Goal: Transaction & Acquisition: Purchase product/service

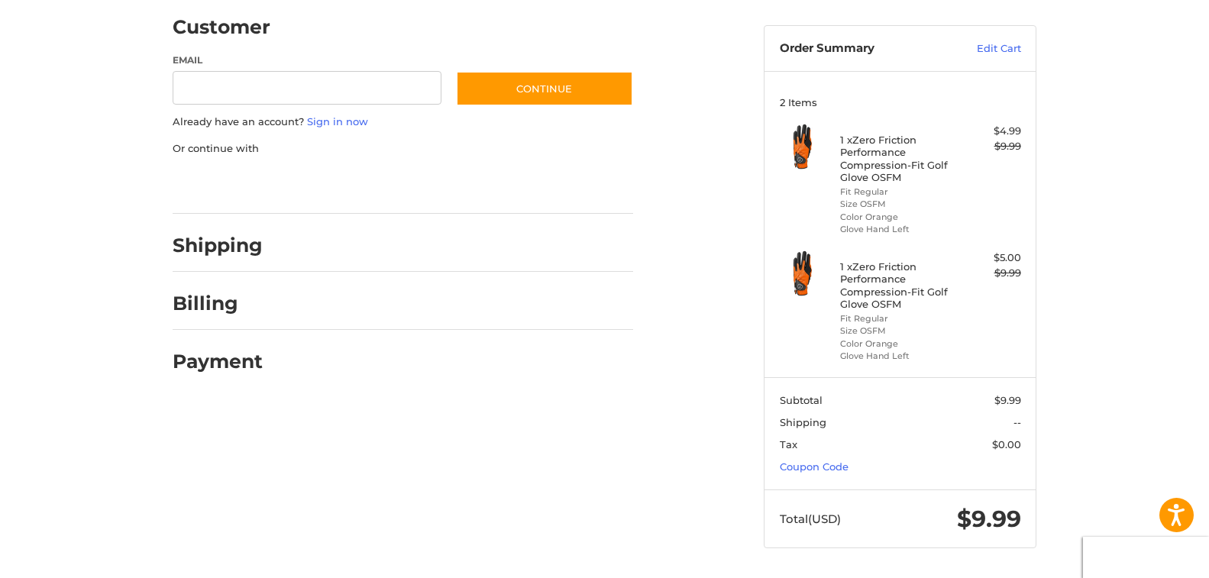
scroll to position [50, 0]
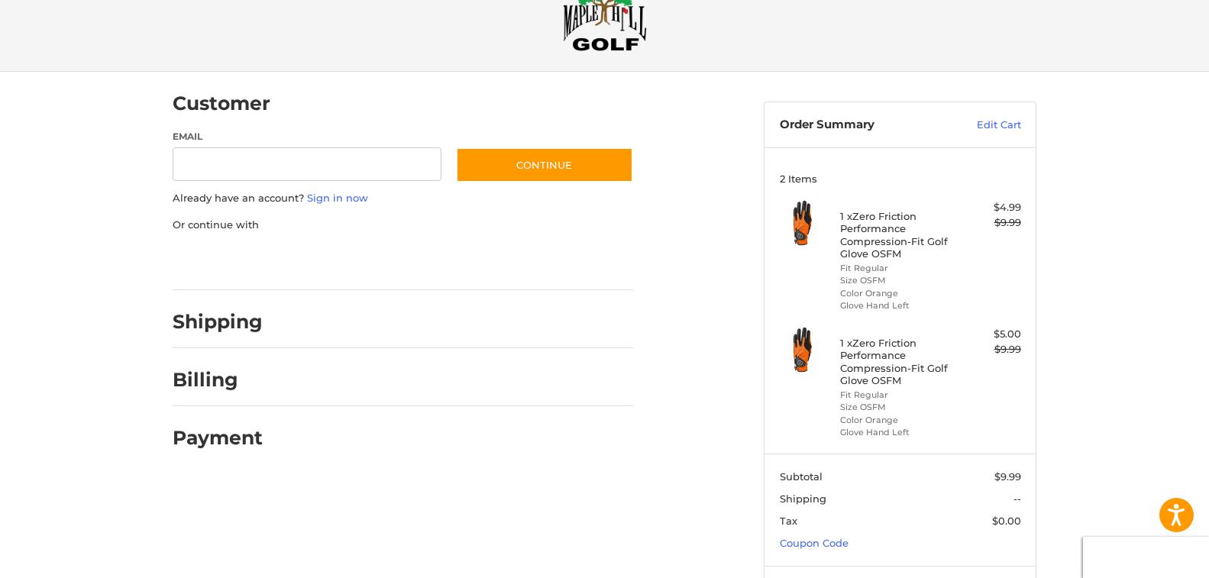
click at [991, 114] on header "Order Summary Edit Cart" at bounding box center [900, 124] width 271 height 45
click at [983, 126] on link "Edit Cart" at bounding box center [982, 125] width 77 height 15
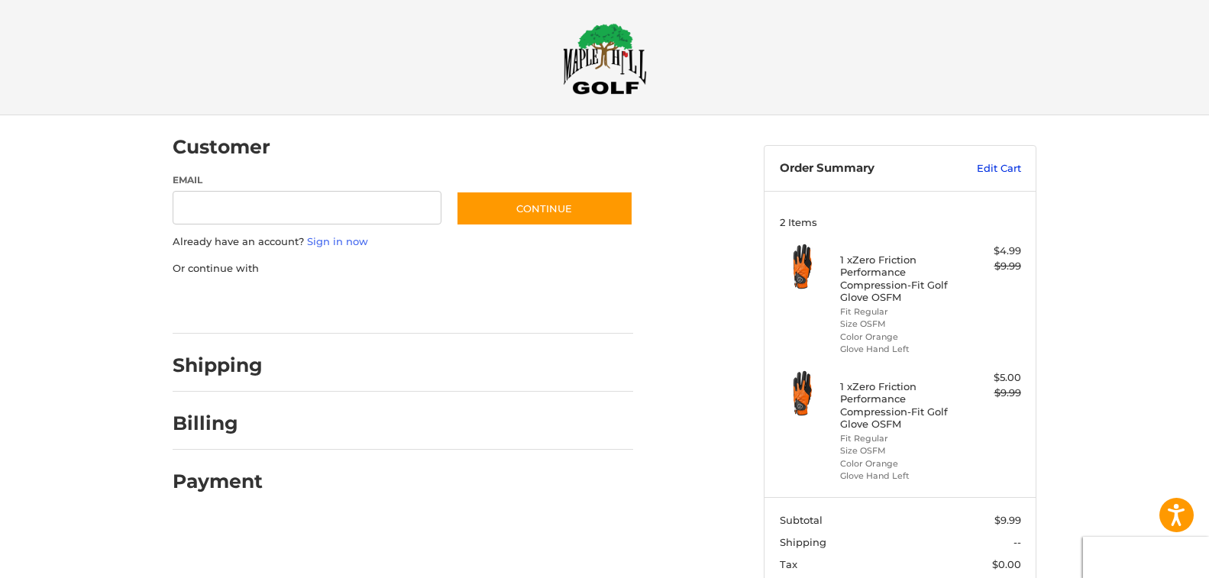
click at [984, 164] on link "Edit Cart" at bounding box center [982, 168] width 77 height 15
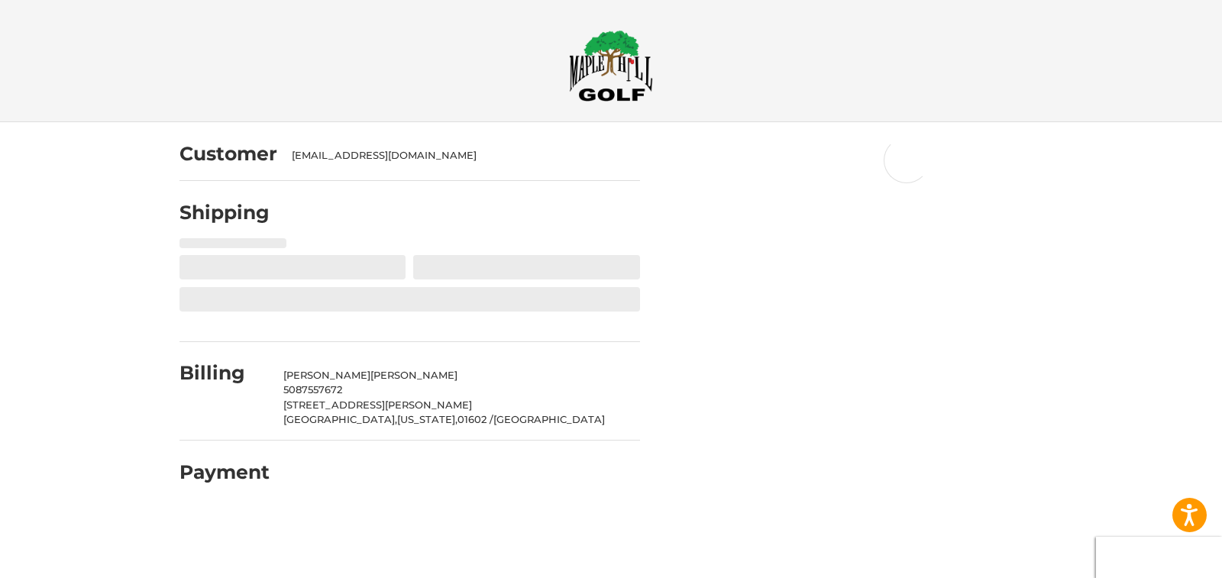
select select "**"
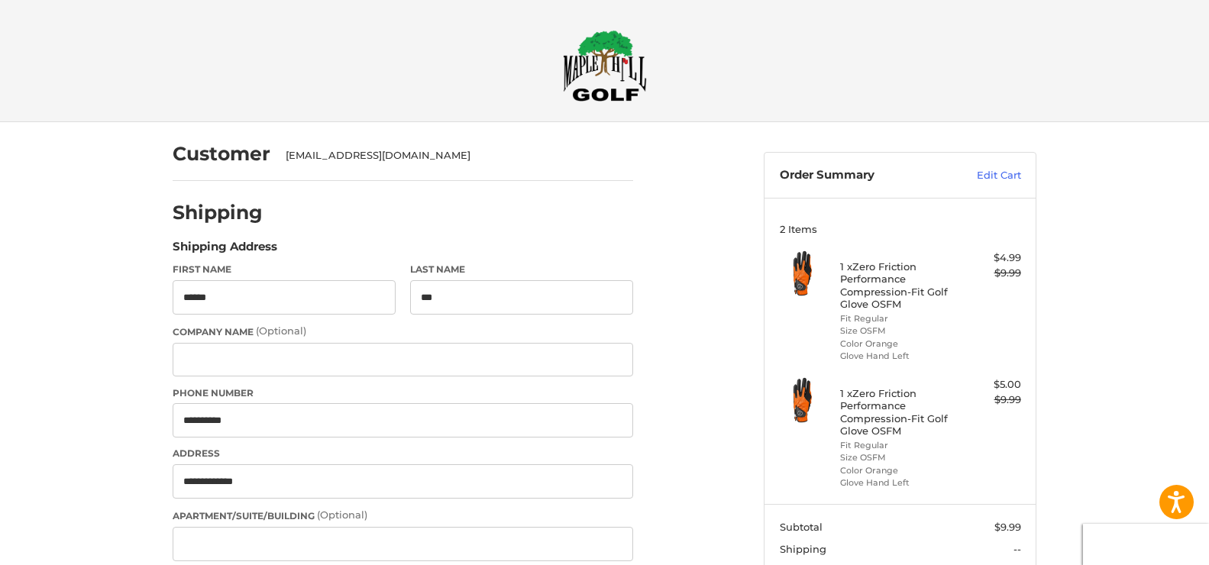
select select "**"
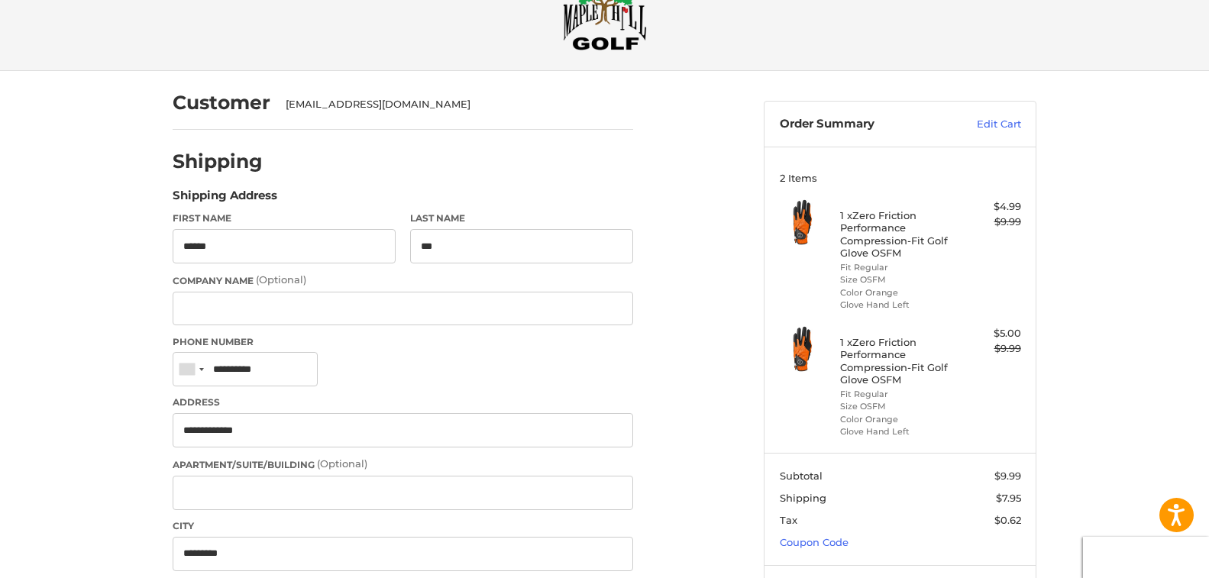
scroll to position [76, 0]
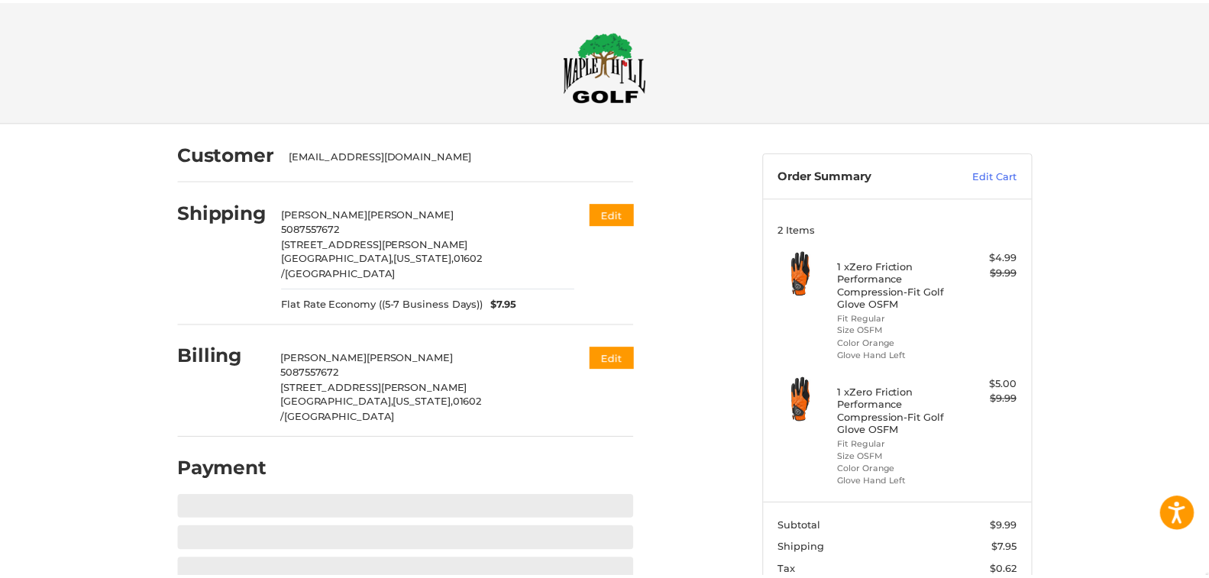
scroll to position [127, 0]
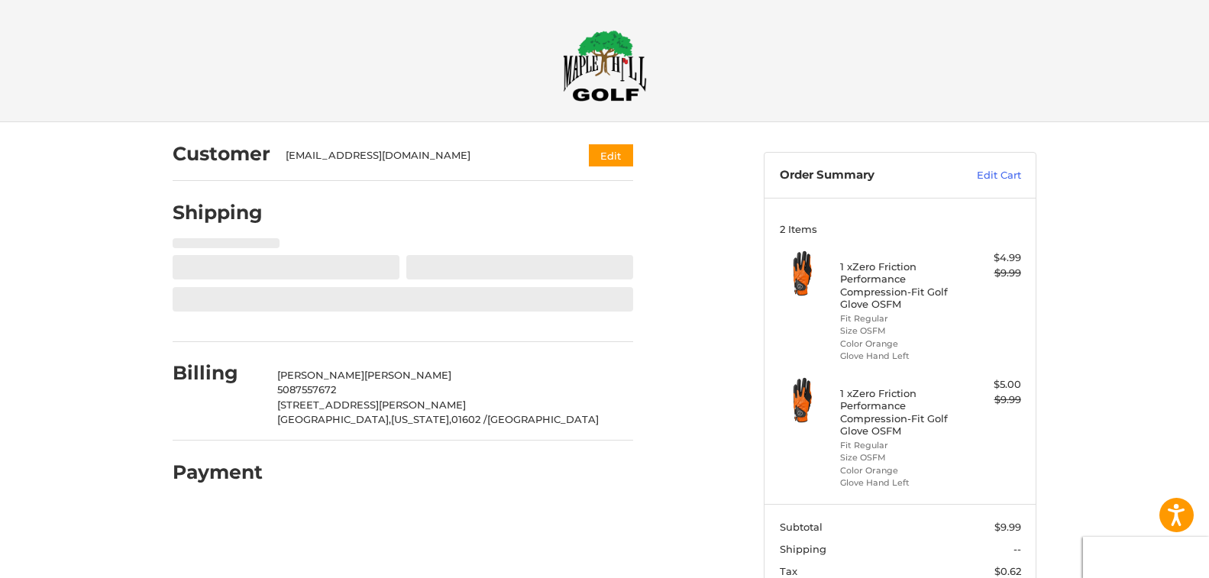
select select "**"
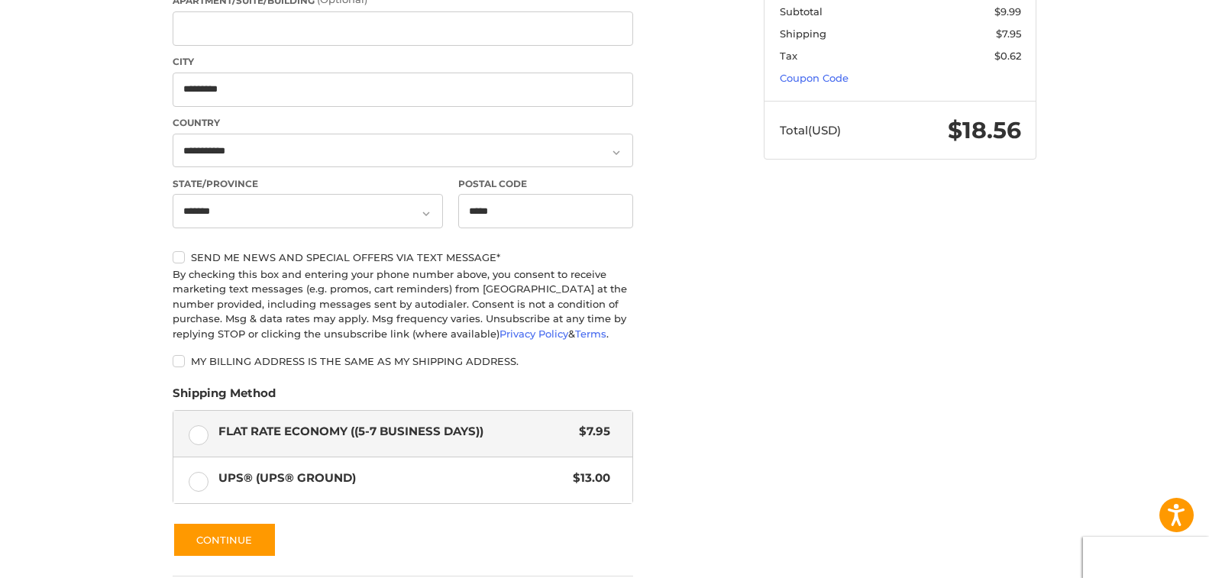
scroll to position [611, 0]
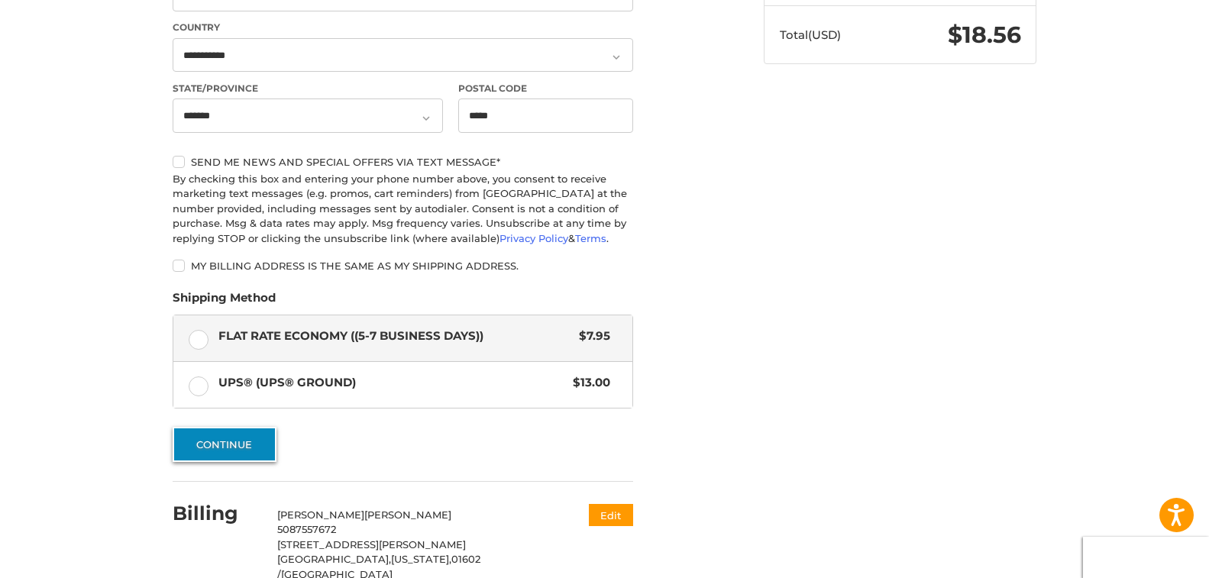
click at [236, 447] on button "Continue" at bounding box center [225, 444] width 104 height 35
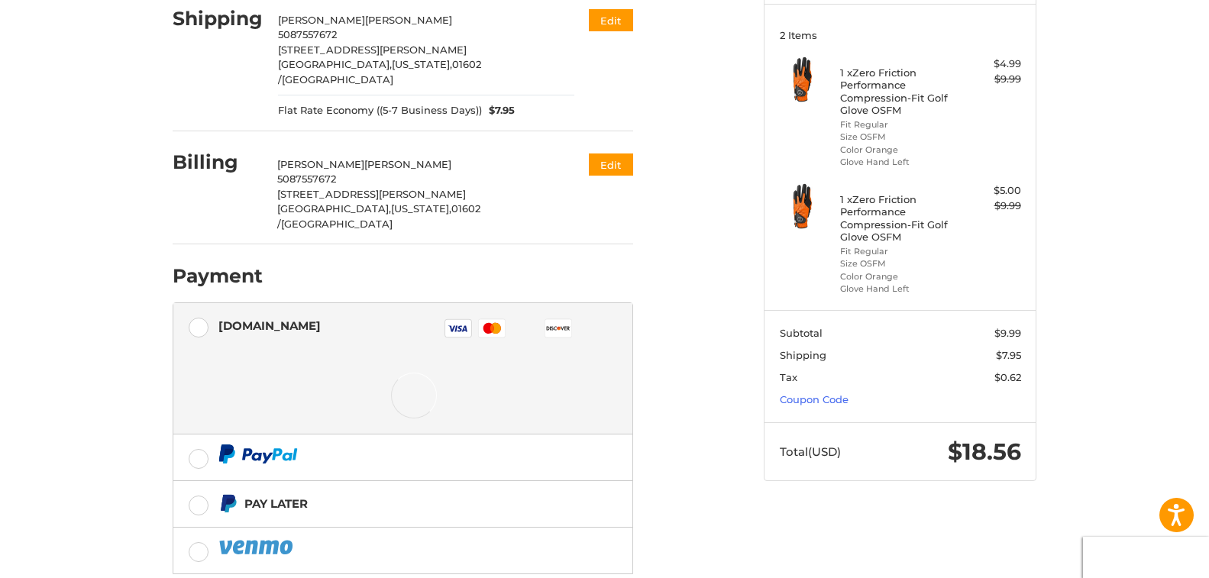
scroll to position [203, 0]
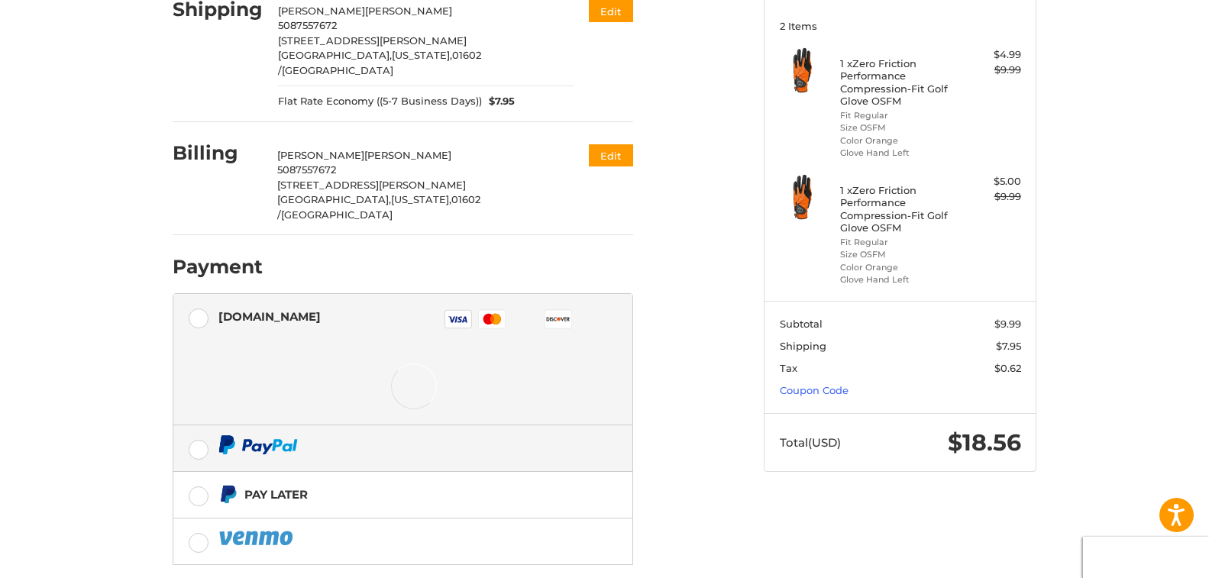
click at [196, 426] on label at bounding box center [402, 449] width 459 height 46
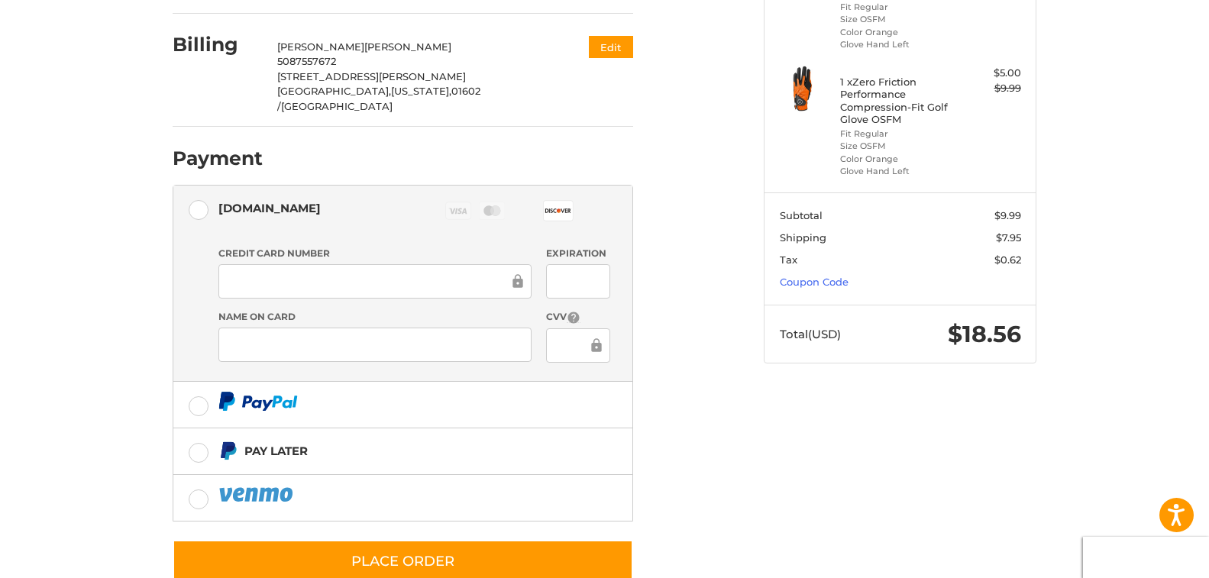
scroll to position [321, 0]
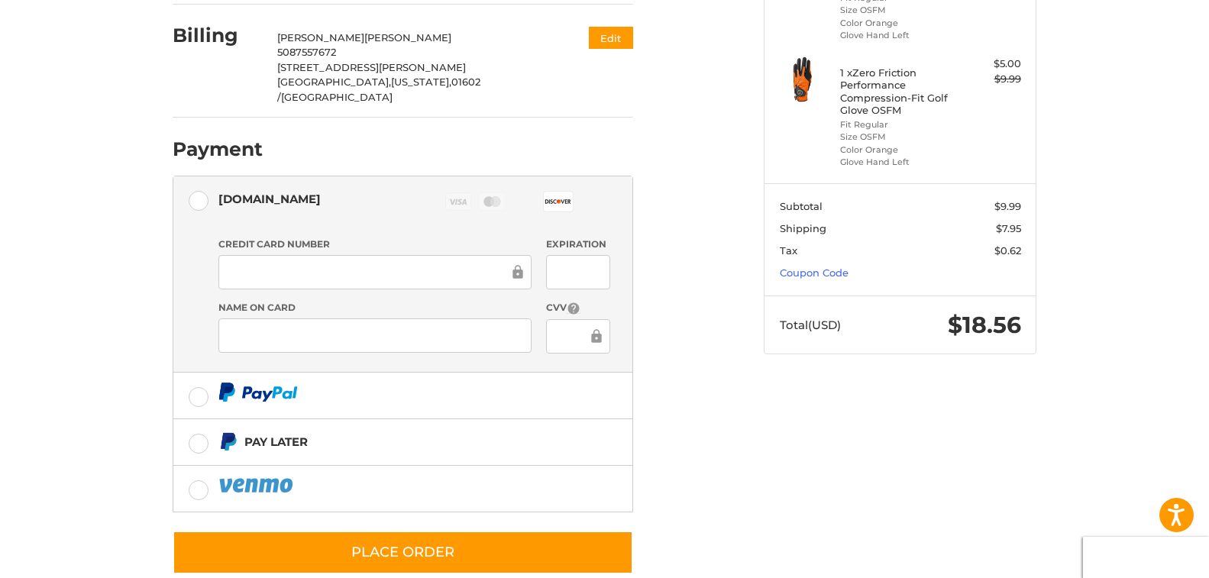
click at [597, 329] on icon at bounding box center [596, 336] width 10 height 14
click at [589, 319] on icon at bounding box center [596, 336] width 15 height 34
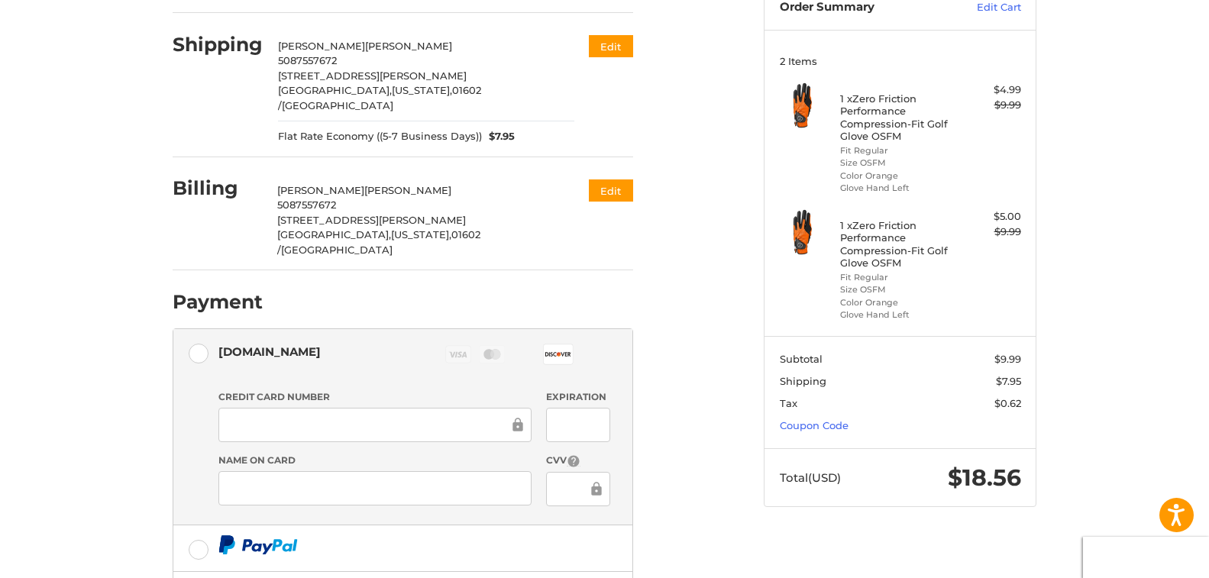
scroll to position [244, 0]
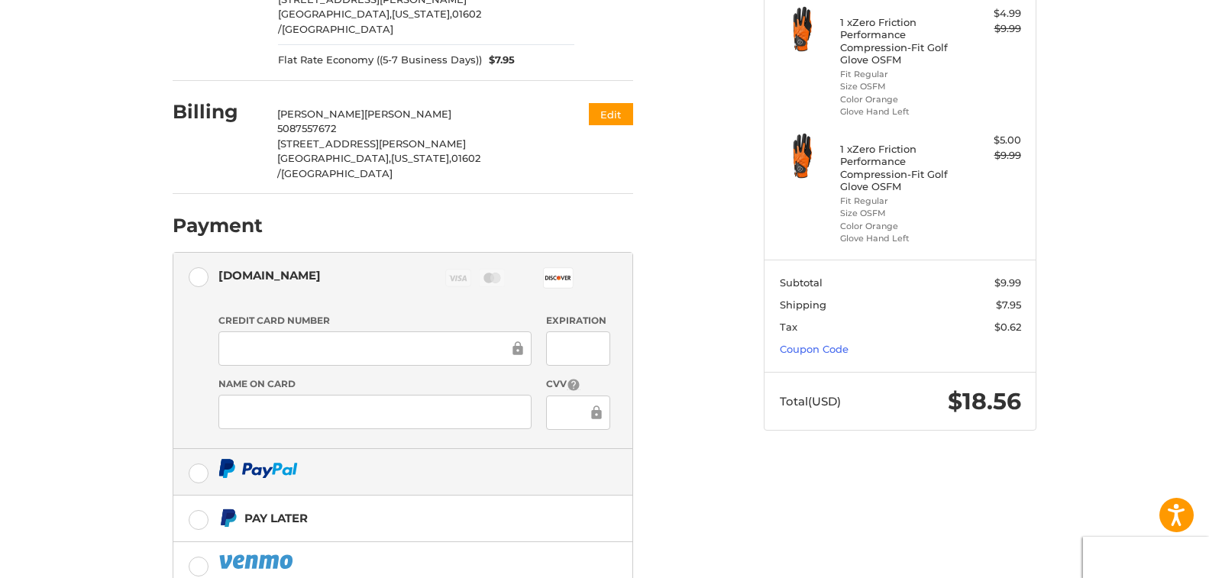
click at [201, 449] on label at bounding box center [402, 472] width 459 height 46
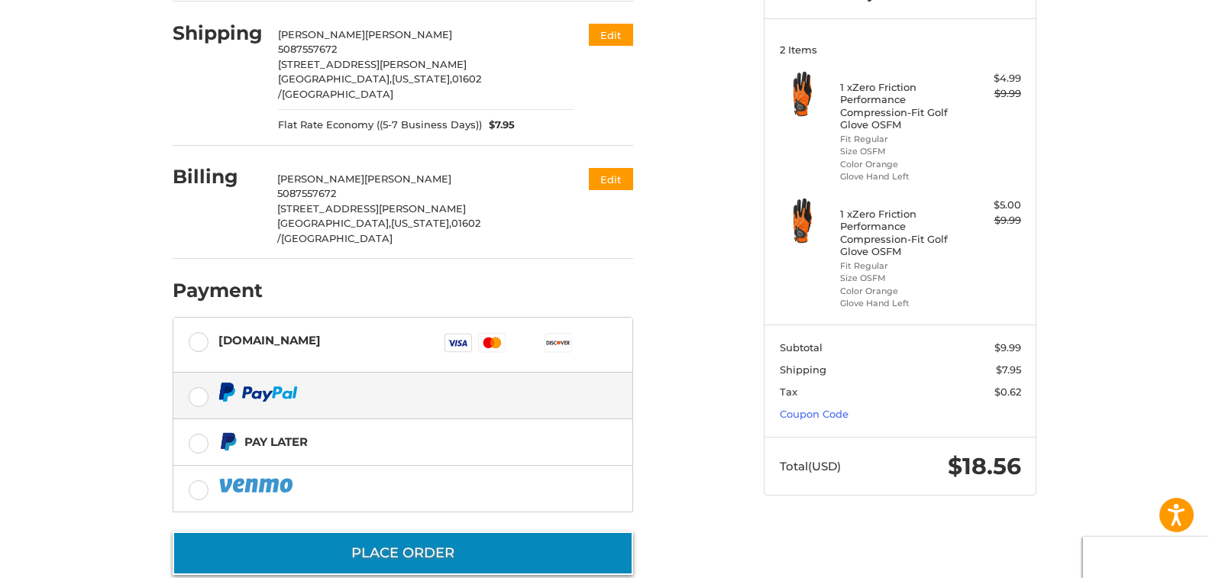
scroll to position [180, 0]
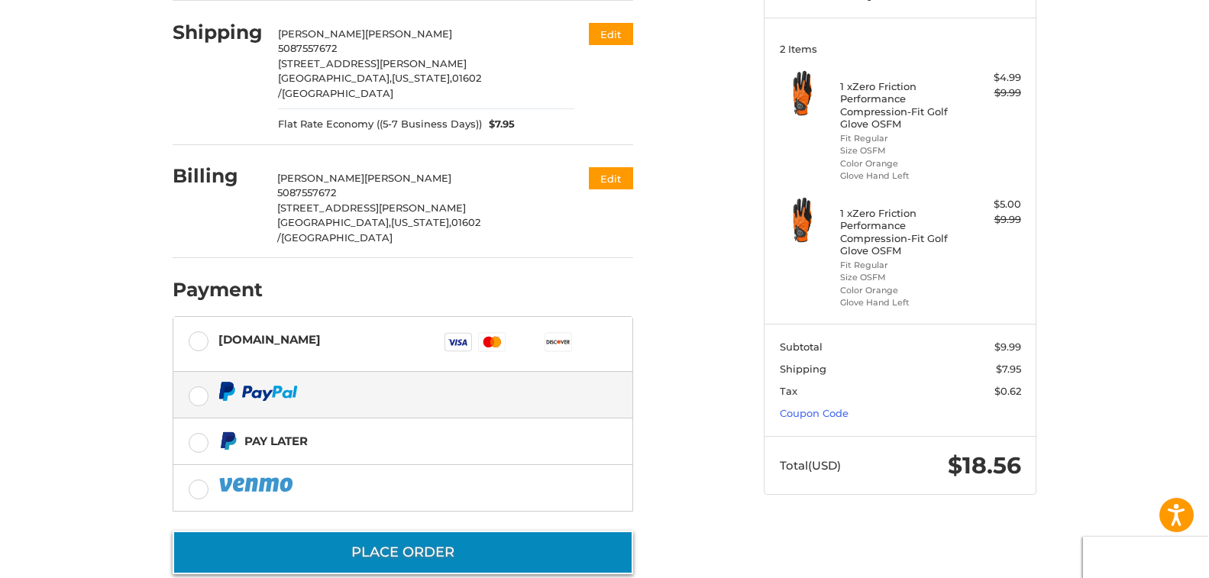
click at [405, 531] on button "Place Order" at bounding box center [403, 553] width 461 height 44
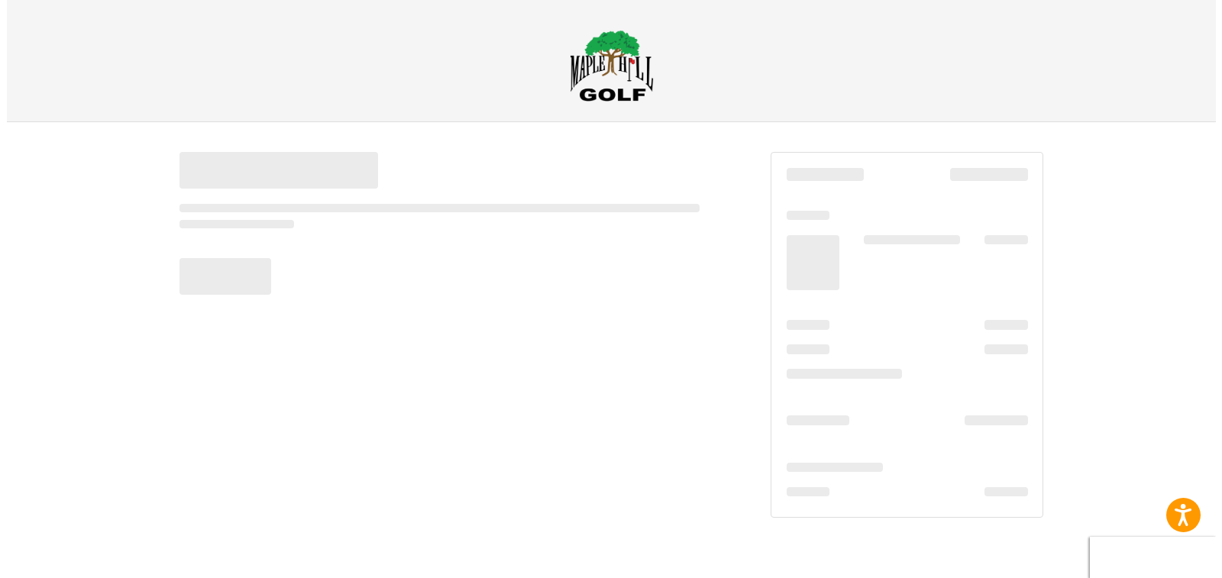
scroll to position [0, 0]
